Goal: Task Accomplishment & Management: Complete application form

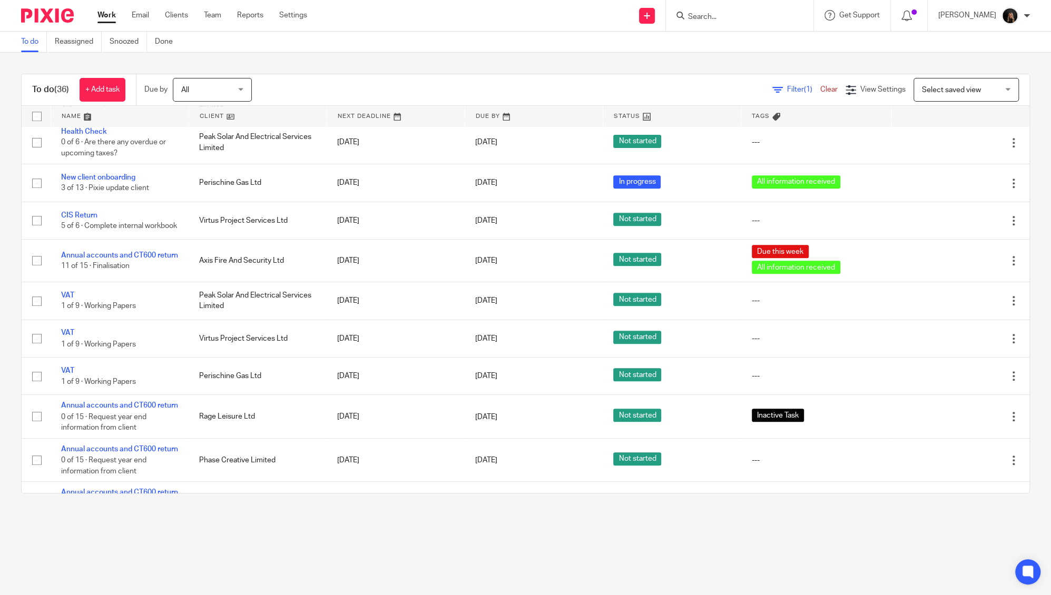
scroll to position [526, 0]
click at [214, 16] on link "Team" at bounding box center [212, 15] width 17 height 11
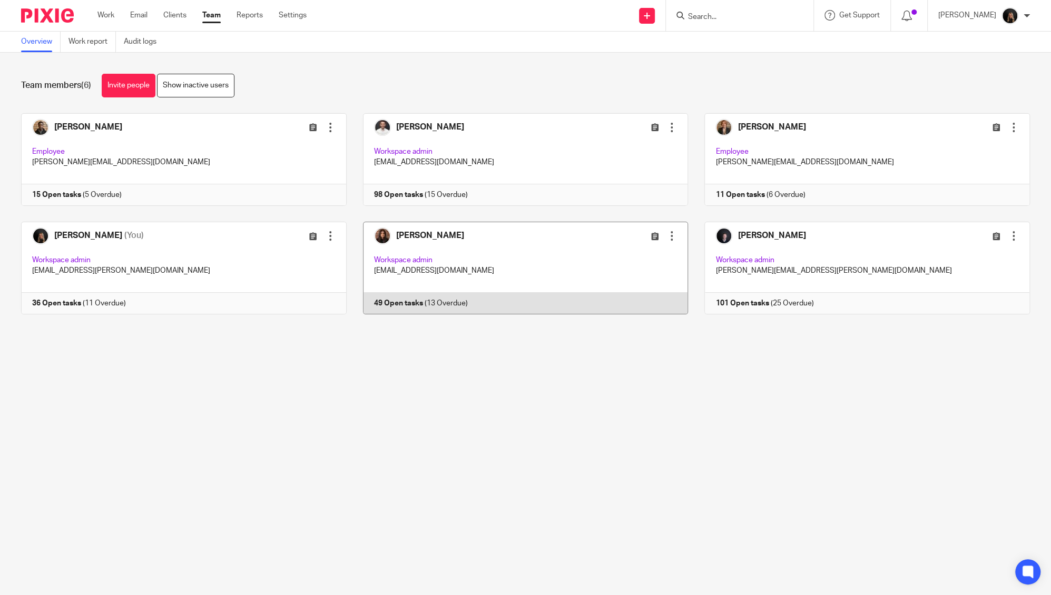
click at [474, 271] on link at bounding box center [518, 268] width 342 height 93
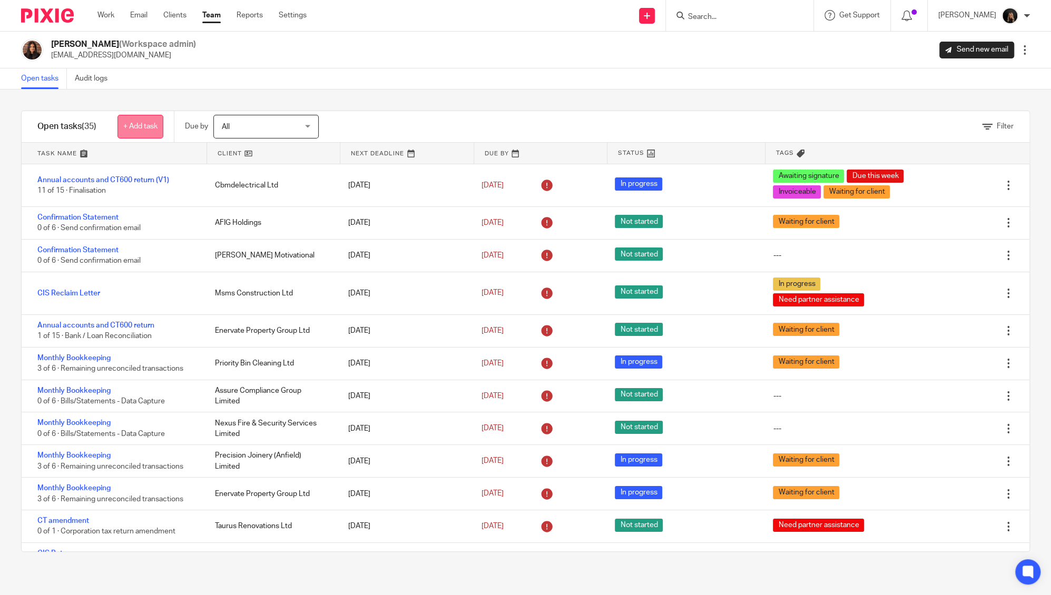
click at [141, 132] on link "+ Add task" at bounding box center [140, 127] width 46 height 24
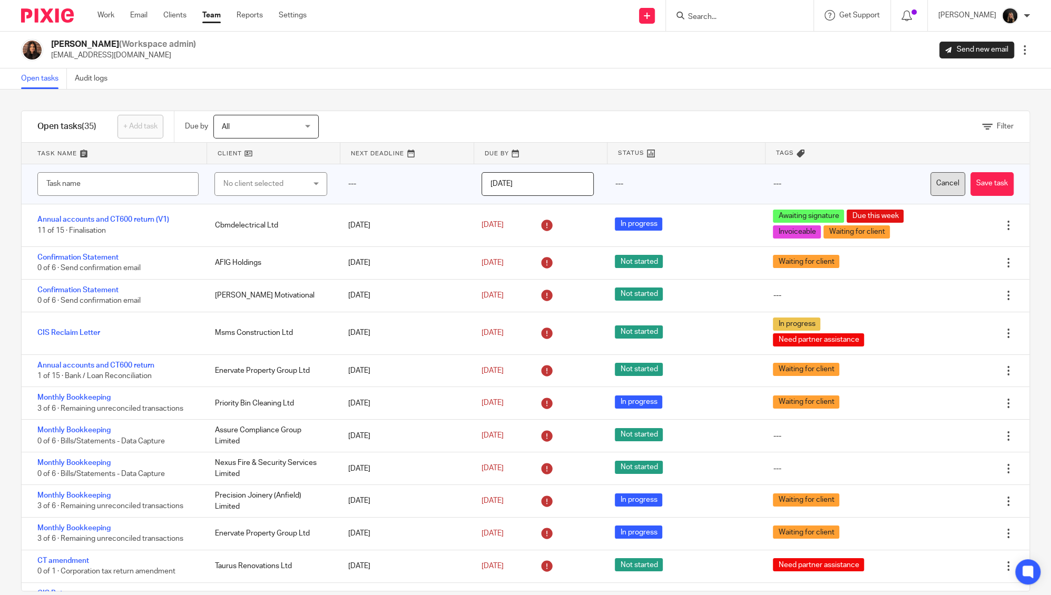
click at [930, 175] on button "Cancel" at bounding box center [947, 184] width 35 height 24
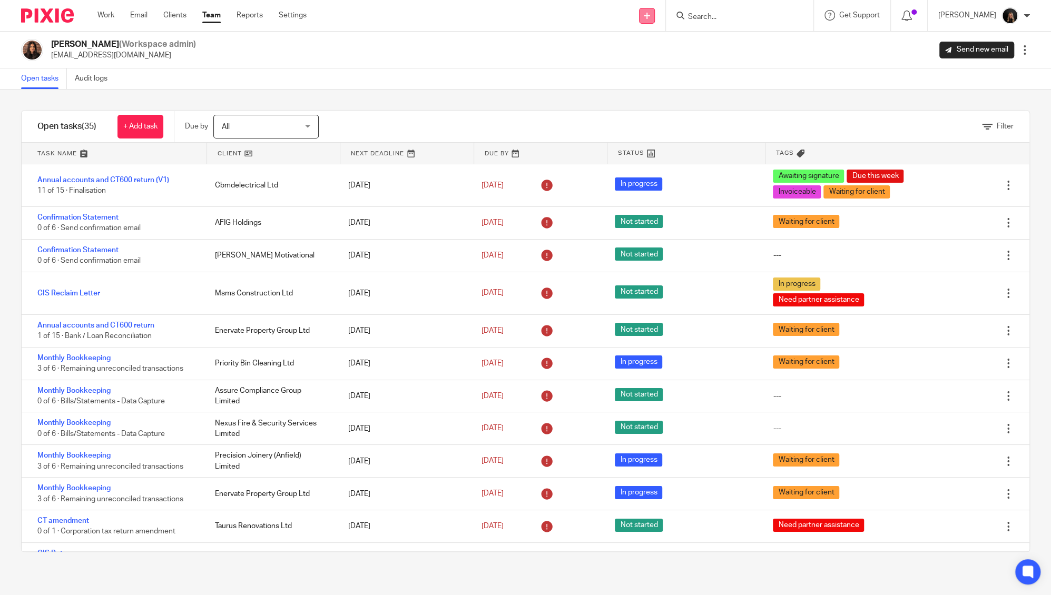
click at [655, 17] on link at bounding box center [647, 16] width 16 height 16
click at [657, 61] on link "Create task" at bounding box center [665, 64] width 74 height 15
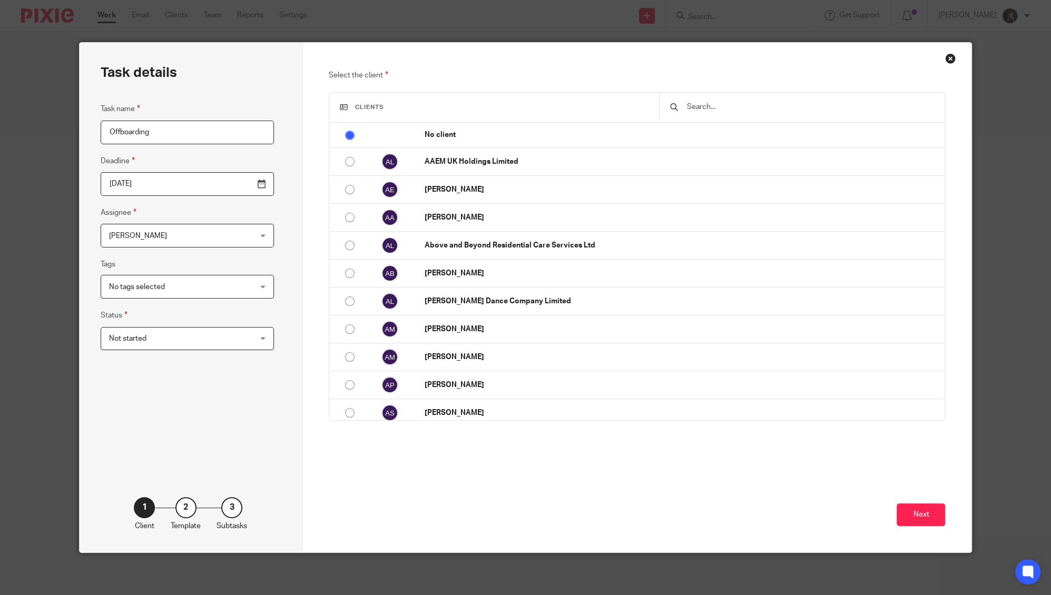
type input "Offboarding"
click at [229, 184] on input "2025-08-17" at bounding box center [187, 184] width 173 height 24
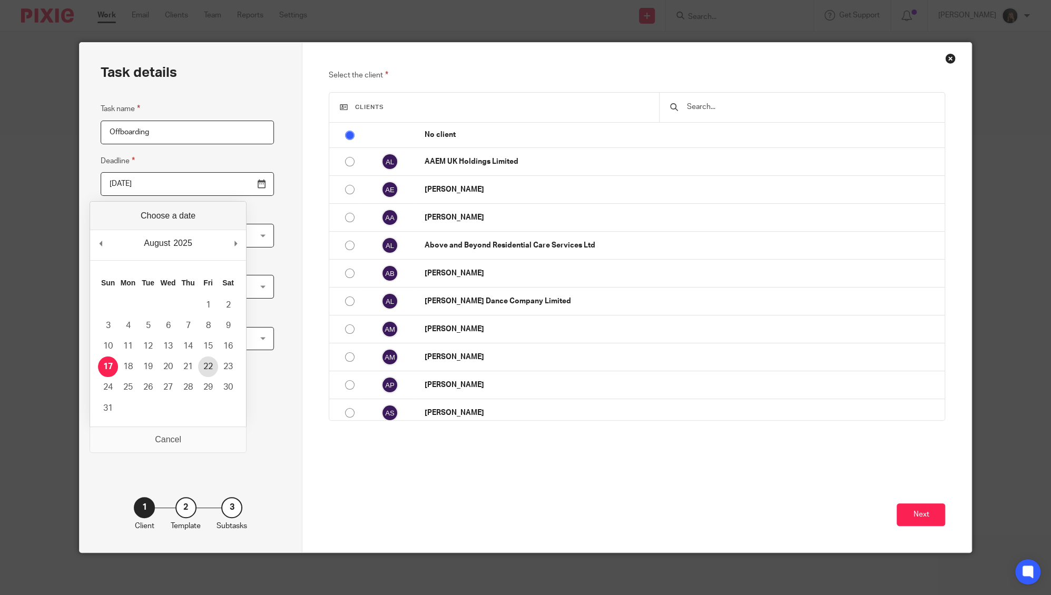
type input "2025-08-22"
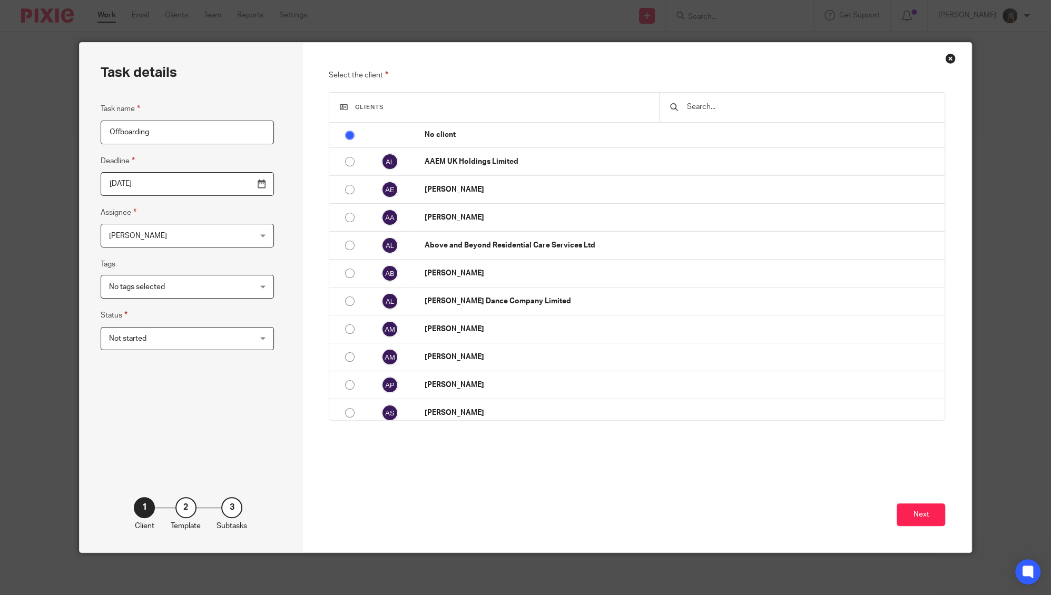
click at [190, 239] on span "[PERSON_NAME]" at bounding box center [175, 235] width 132 height 22
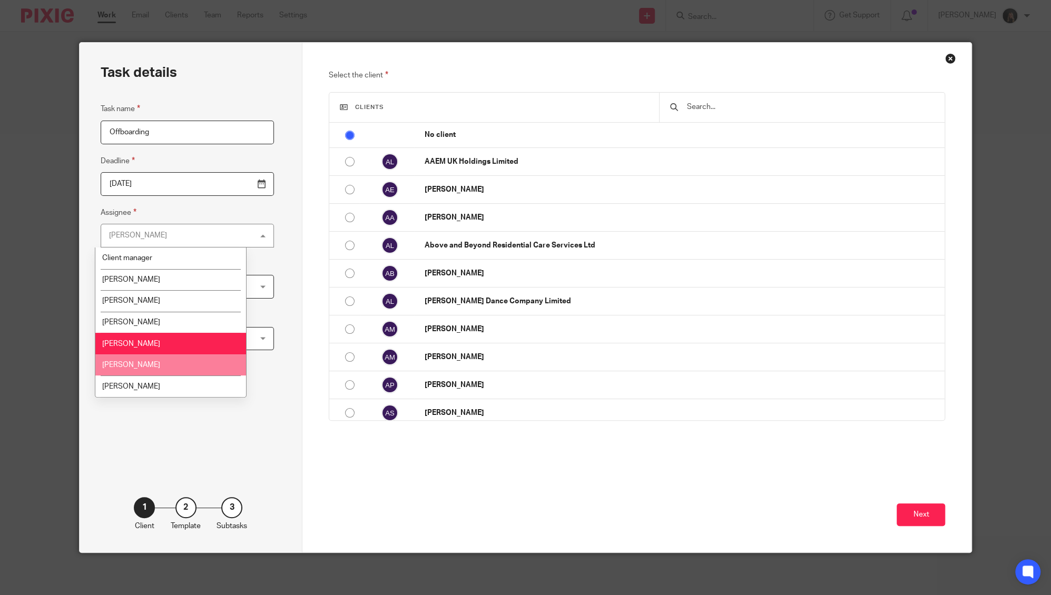
click at [152, 371] on li "Nazia Mahmood" at bounding box center [170, 365] width 151 height 22
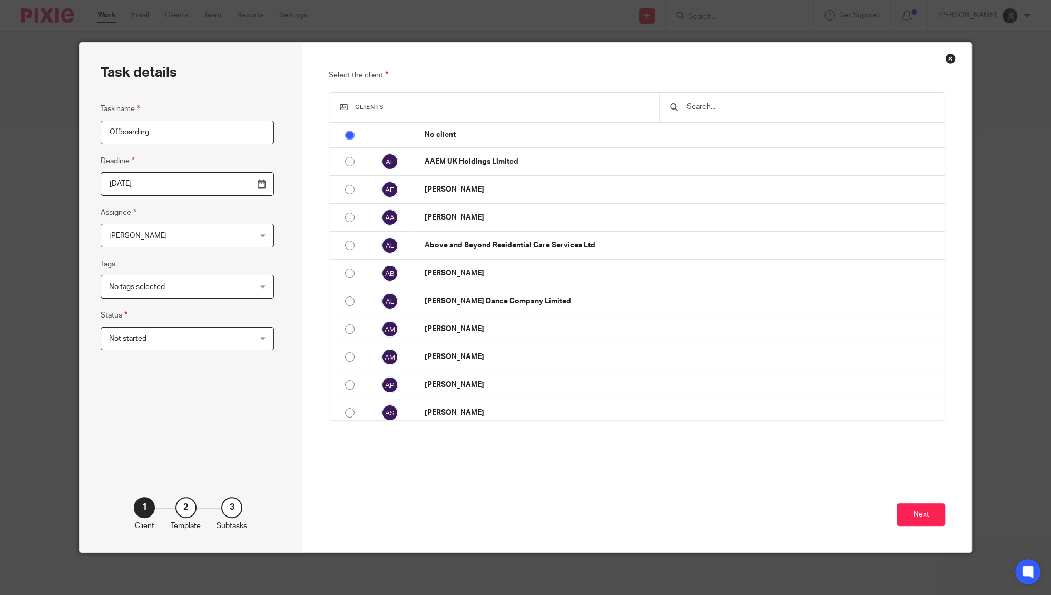
click at [175, 280] on span "No tags selected" at bounding box center [175, 286] width 132 height 22
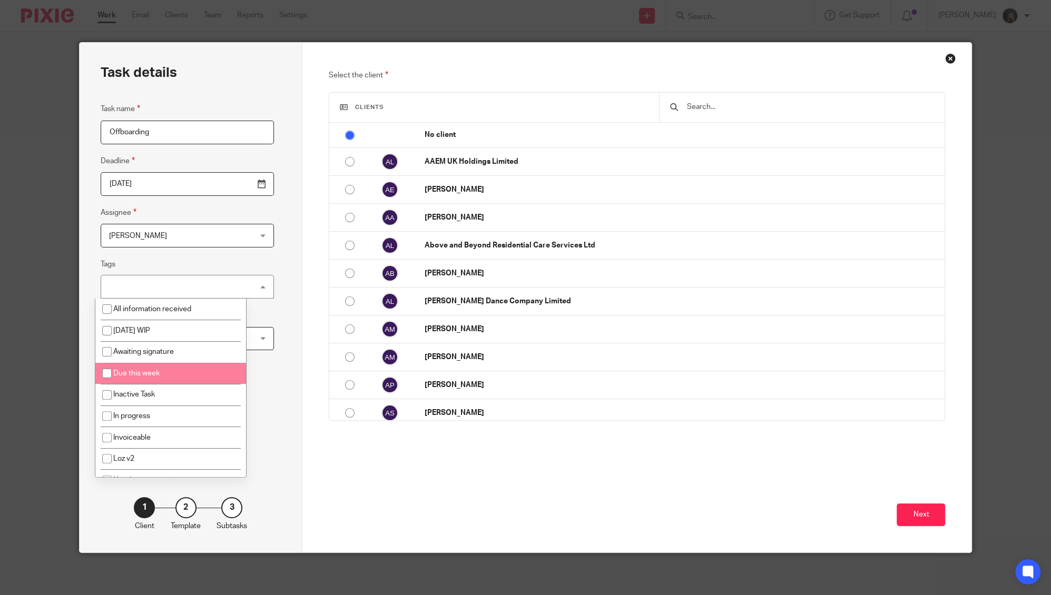
click at [181, 372] on li "Due this week" at bounding box center [170, 374] width 151 height 22
checkbox input "true"
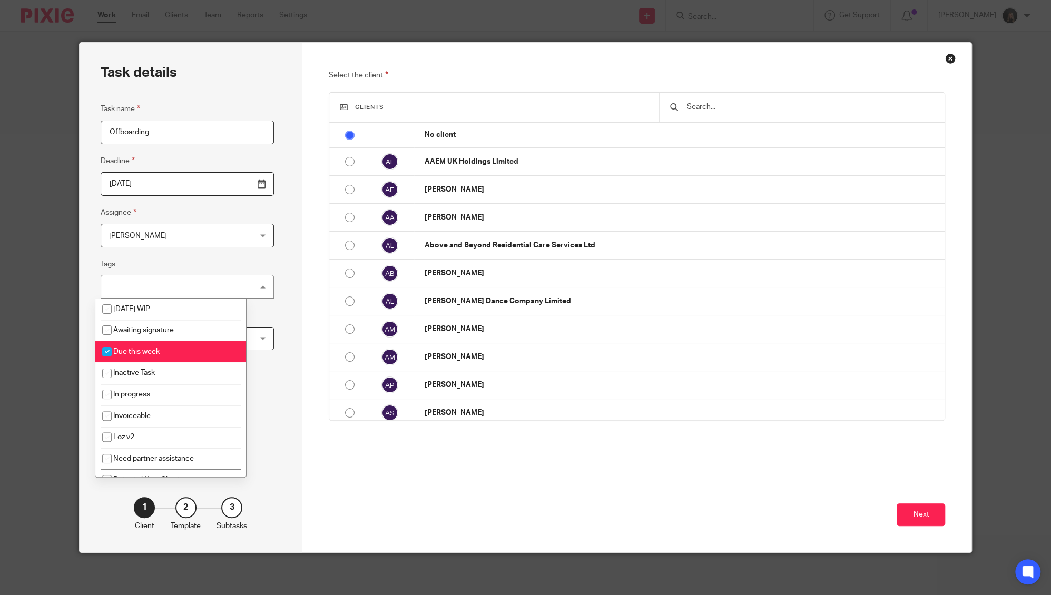
scroll to position [23, 0]
click at [261, 353] on div "Task details Task name Offboarding Deadline 2025-08-22 Assignee Nazia Mahmood N…" at bounding box center [191, 298] width 223 height 510
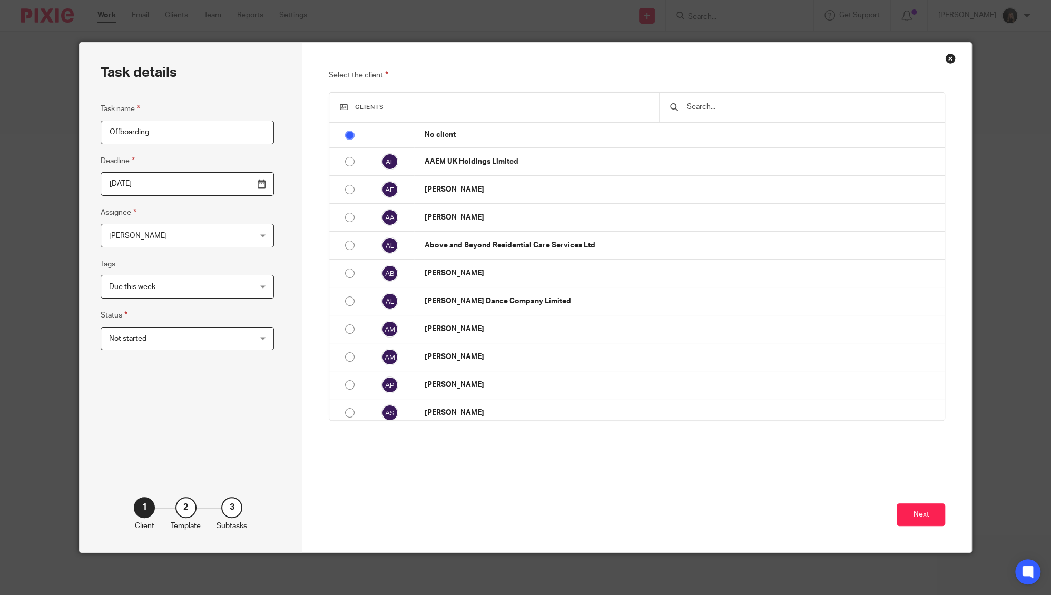
click at [185, 338] on span "Not started" at bounding box center [175, 339] width 132 height 22
click at [255, 297] on div "Task details Task name Offboarding Deadline 2025-08-22 Assignee Nazia Mahmood N…" at bounding box center [191, 298] width 223 height 510
click at [689, 103] on input "text" at bounding box center [810, 107] width 249 height 12
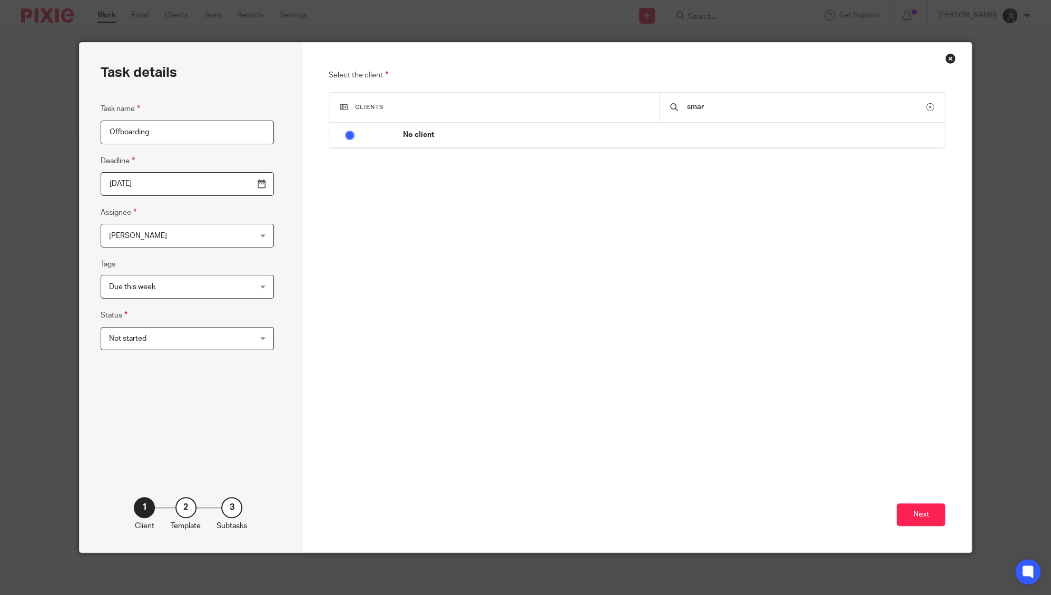
type input "smart"
drag, startPoint x: 661, startPoint y: 111, endPoint x: 616, endPoint y: 111, distance: 45.3
click at [616, 111] on div "Clients smart" at bounding box center [636, 108] width 615 height 30
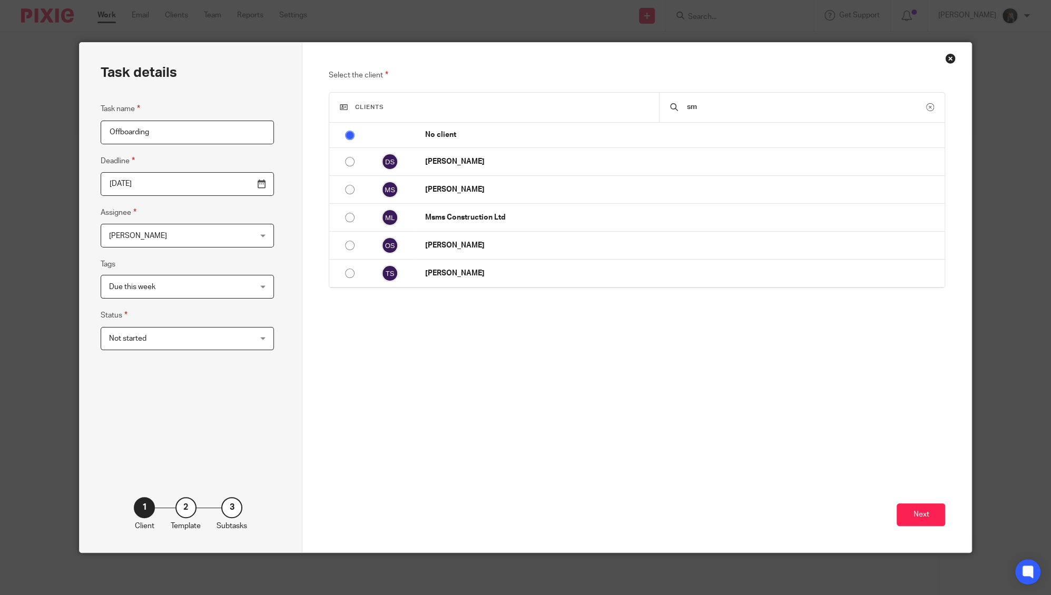
type input "s"
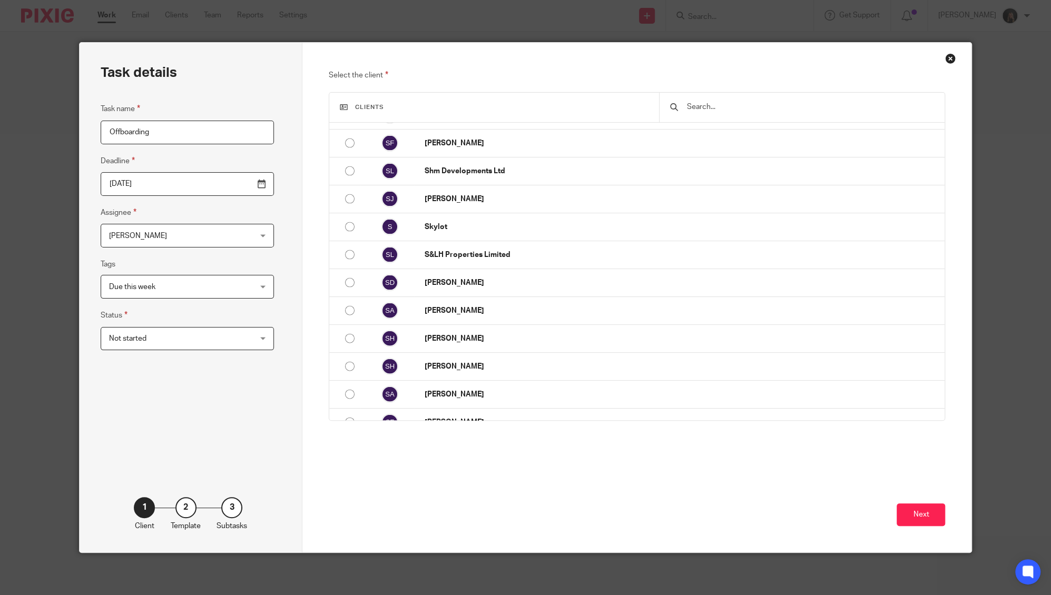
scroll to position [8085, 0]
drag, startPoint x: 160, startPoint y: 128, endPoint x: 28, endPoint y: 135, distance: 131.3
click at [28, 135] on div "Task details Task name Offboarding Deadline 2025-08-22 Assignee Nazia Mahmood N…" at bounding box center [525, 297] width 1051 height 595
type input "Smart Financial Offboarding"
click at [922, 518] on button "Next" at bounding box center [920, 514] width 48 height 23
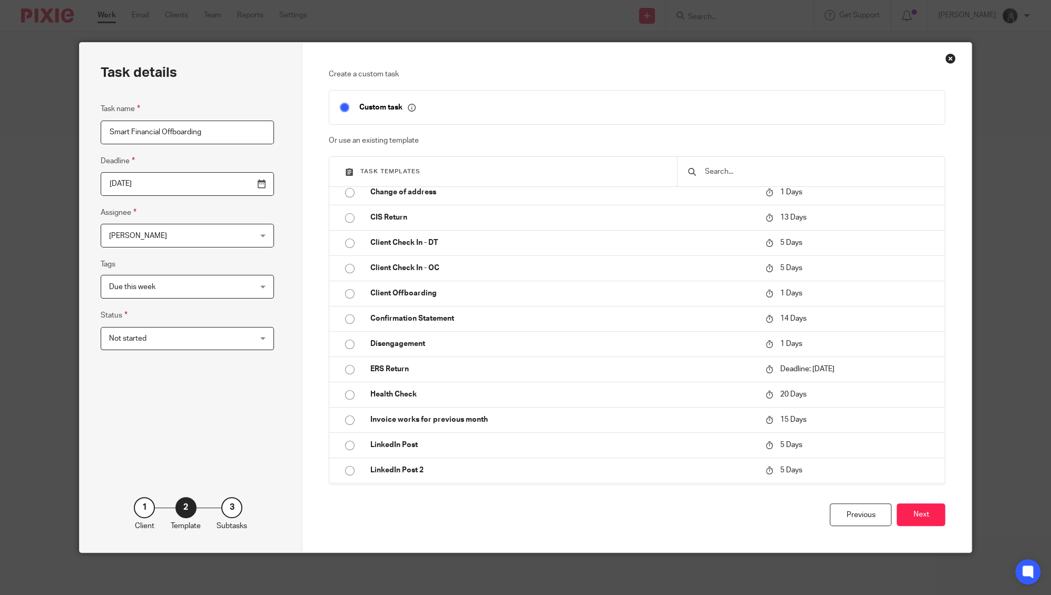
scroll to position [56, 0]
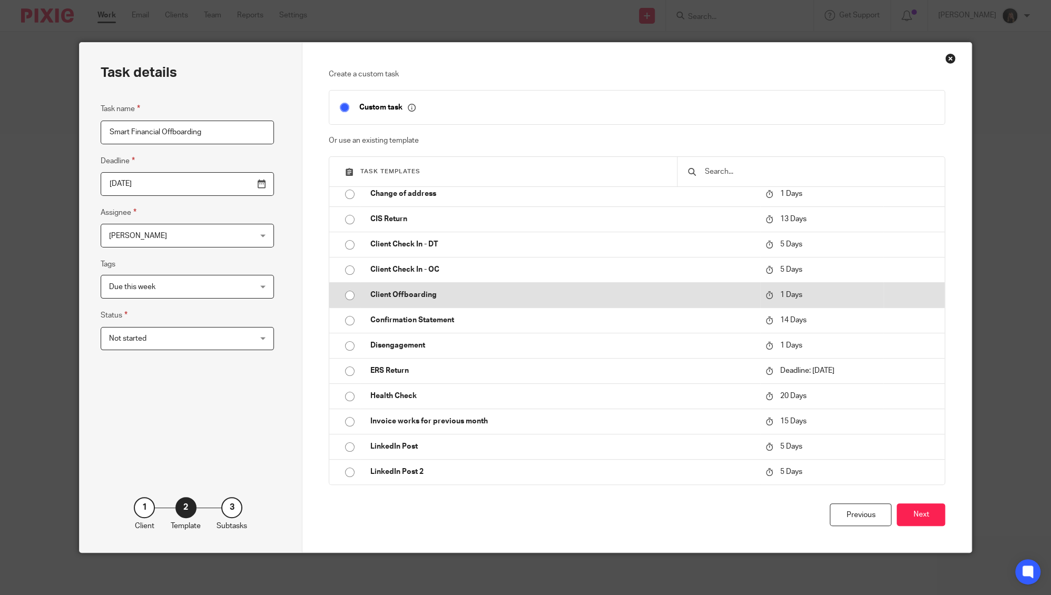
click at [442, 292] on p "Client Offboarding" at bounding box center [562, 295] width 384 height 11
type input "2025-08-18"
checkbox input "false"
radio input "true"
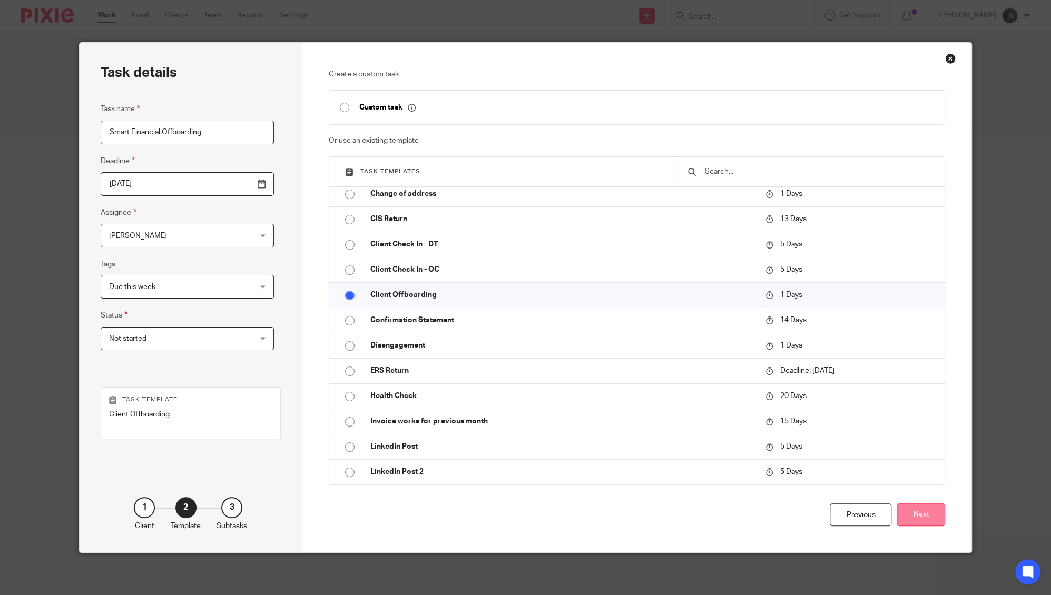
click at [910, 514] on button "Next" at bounding box center [920, 514] width 48 height 23
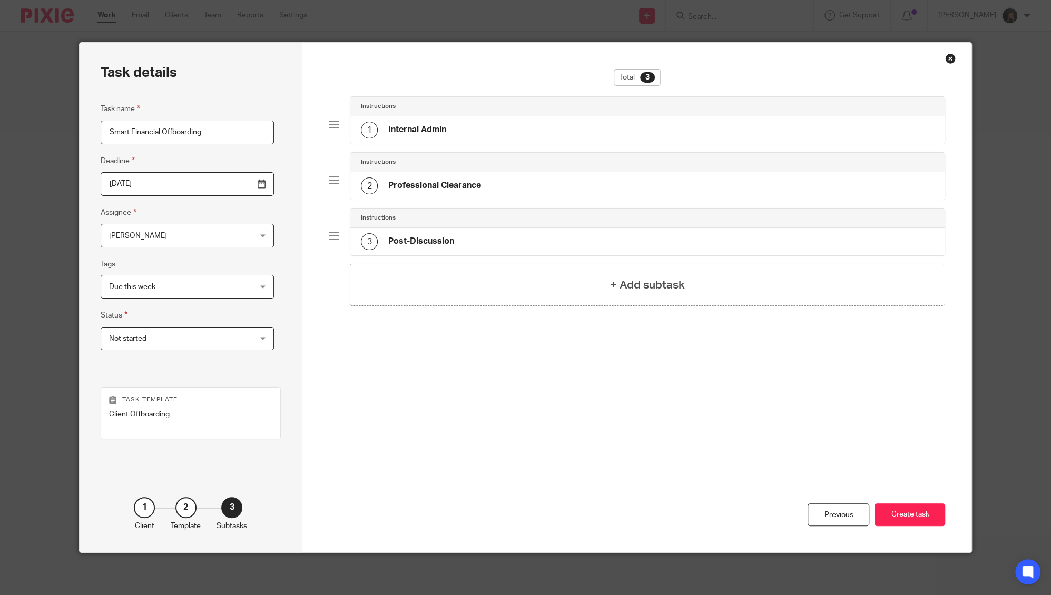
click at [910, 514] on button "Create task" at bounding box center [909, 514] width 71 height 23
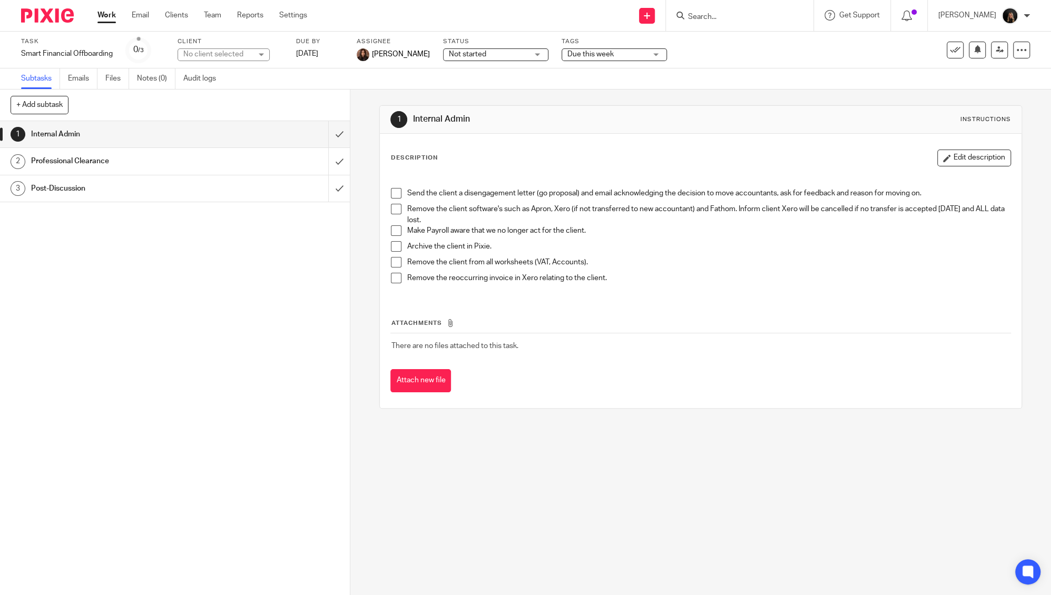
click at [104, 14] on link "Work" at bounding box center [106, 15] width 18 height 11
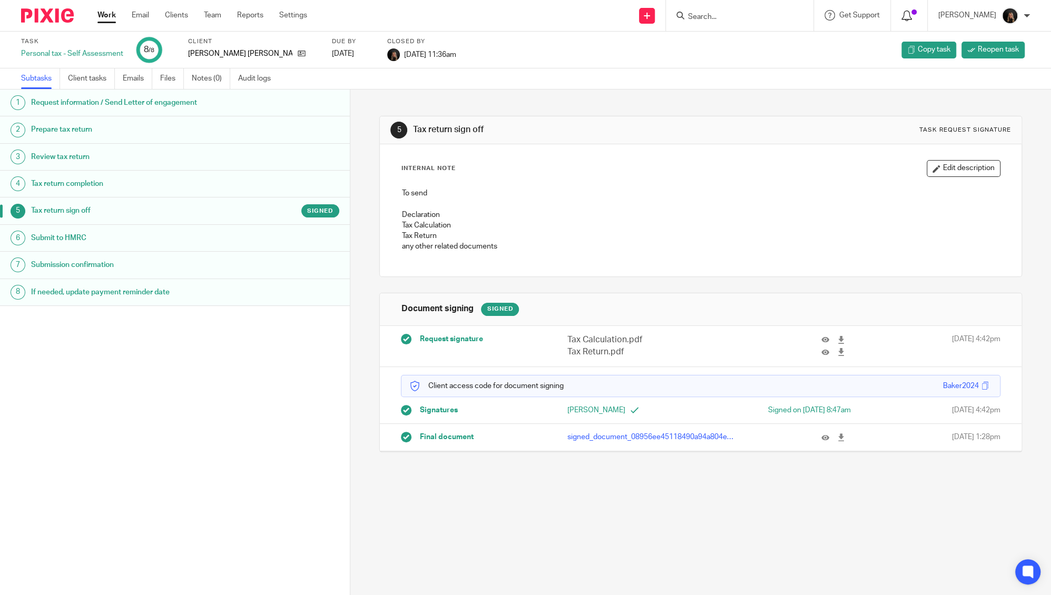
click at [912, 17] on icon at bounding box center [906, 16] width 11 height 11
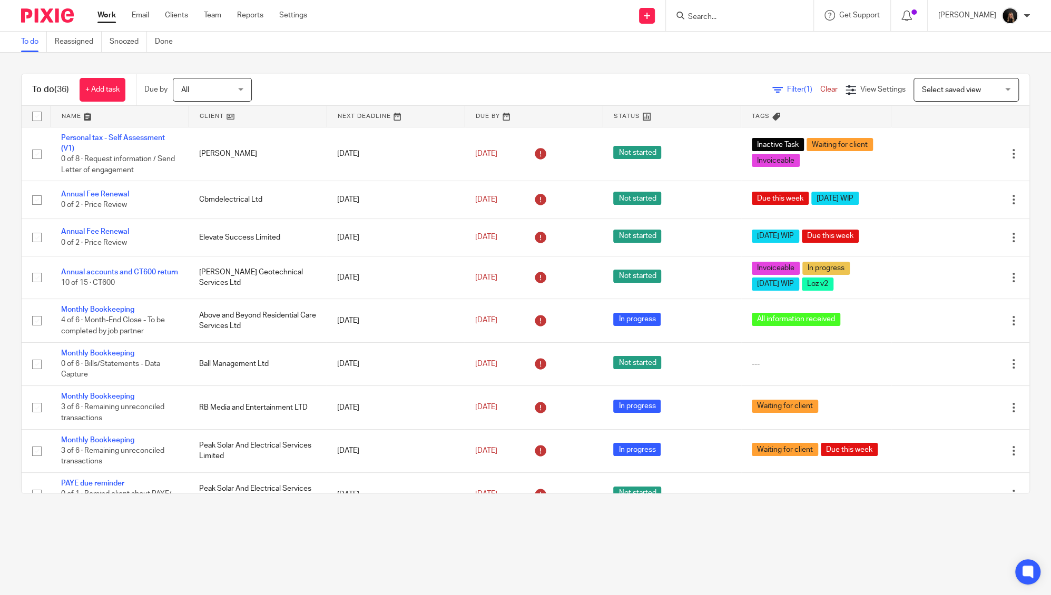
click at [754, 20] on input "Search" at bounding box center [734, 17] width 95 height 9
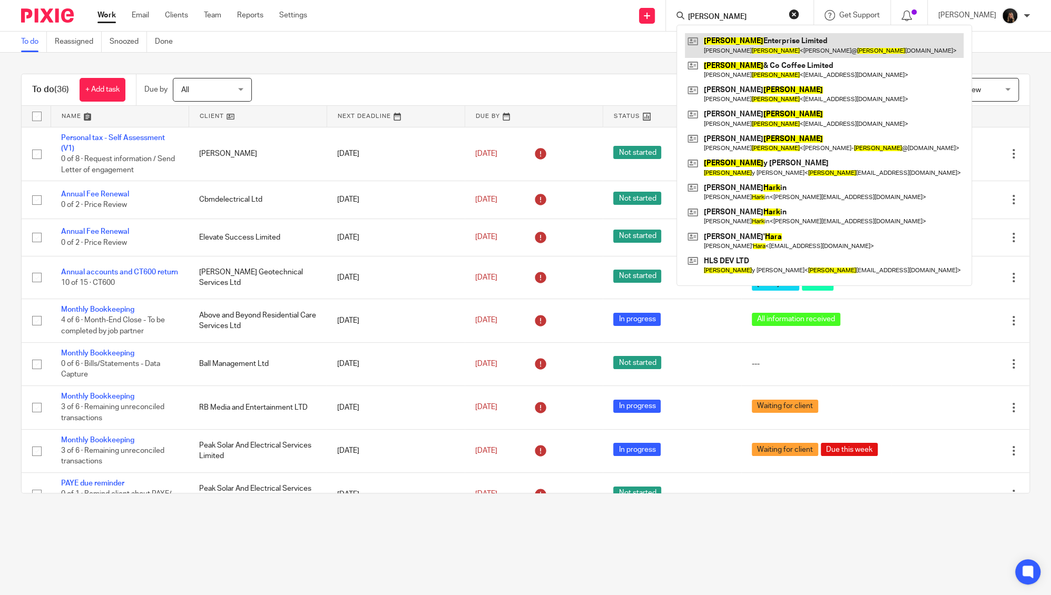
type input "[PERSON_NAME]"
click at [754, 38] on link at bounding box center [824, 45] width 279 height 24
